Goal: Check status: Check status

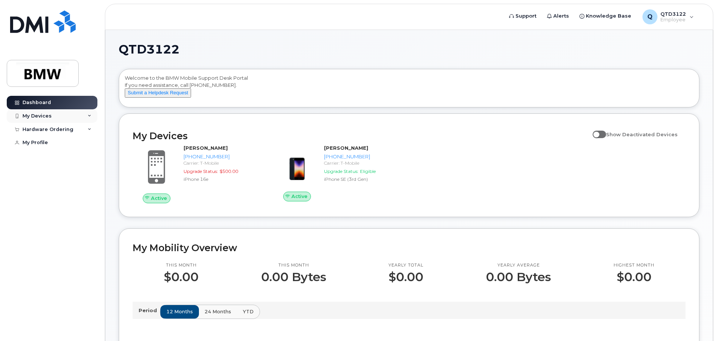
click at [37, 118] on div "My Devices" at bounding box center [36, 116] width 29 height 6
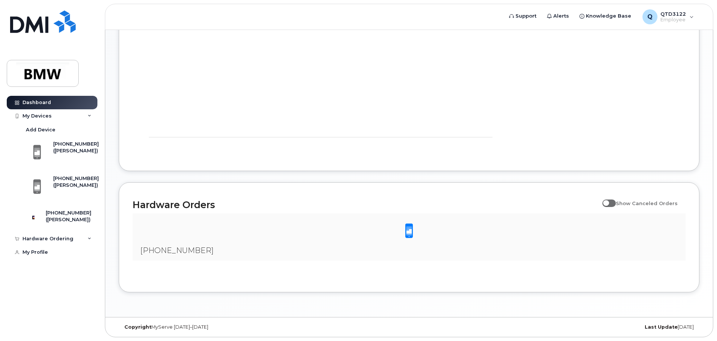
scroll to position [344, 0]
click at [44, 239] on div "Hardware Ordering" at bounding box center [52, 238] width 91 height 13
click at [45, 256] on div "My Orders" at bounding box center [39, 253] width 27 height 7
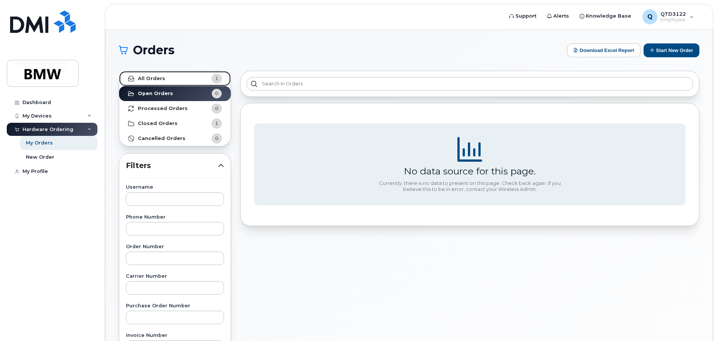
click at [202, 80] on span "1" at bounding box center [210, 79] width 22 height 10
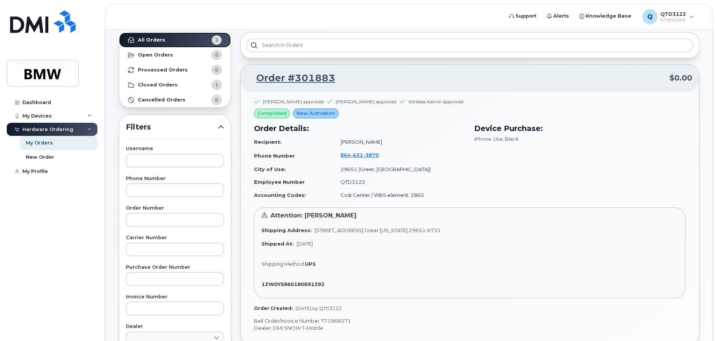
scroll to position [75, 0]
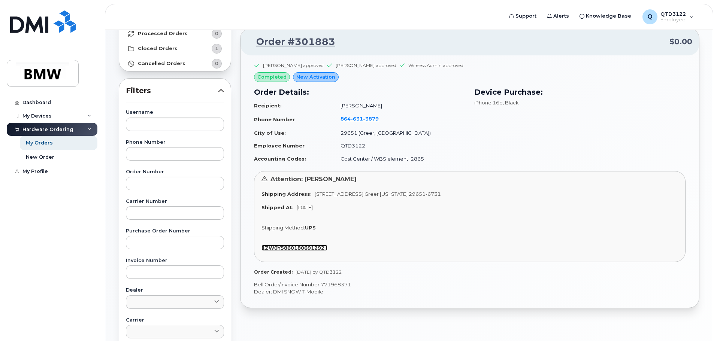
click at [298, 248] on strong "1ZW0Y5860180691292" at bounding box center [293, 248] width 63 height 6
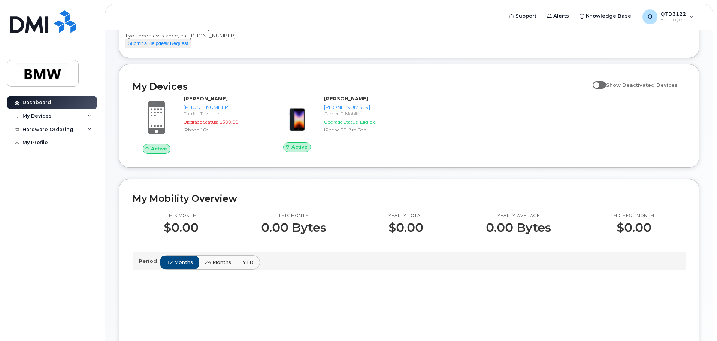
scroll to position [49, 0]
click at [54, 117] on div "My Devices" at bounding box center [52, 115] width 91 height 13
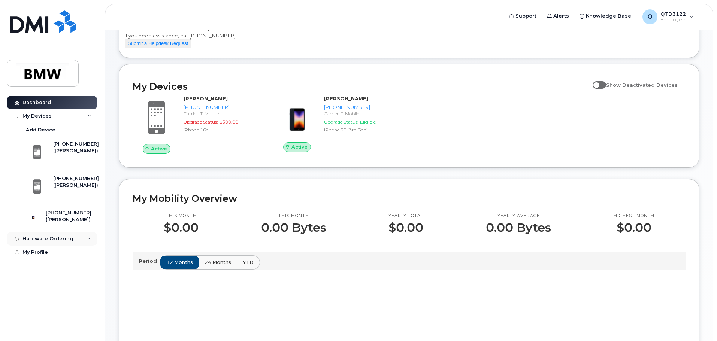
click at [48, 242] on div "Hardware Ordering" at bounding box center [47, 239] width 51 height 6
click at [48, 256] on div "My Orders" at bounding box center [39, 253] width 27 height 7
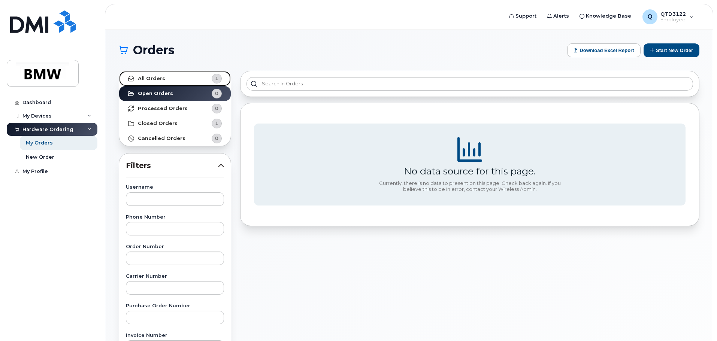
click at [188, 80] on link "All Orders 1" at bounding box center [175, 78] width 112 height 15
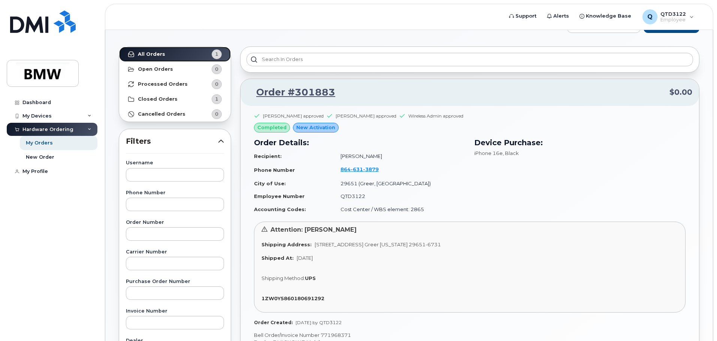
scroll to position [37, 0]
